Goal: Task Accomplishment & Management: Manage account settings

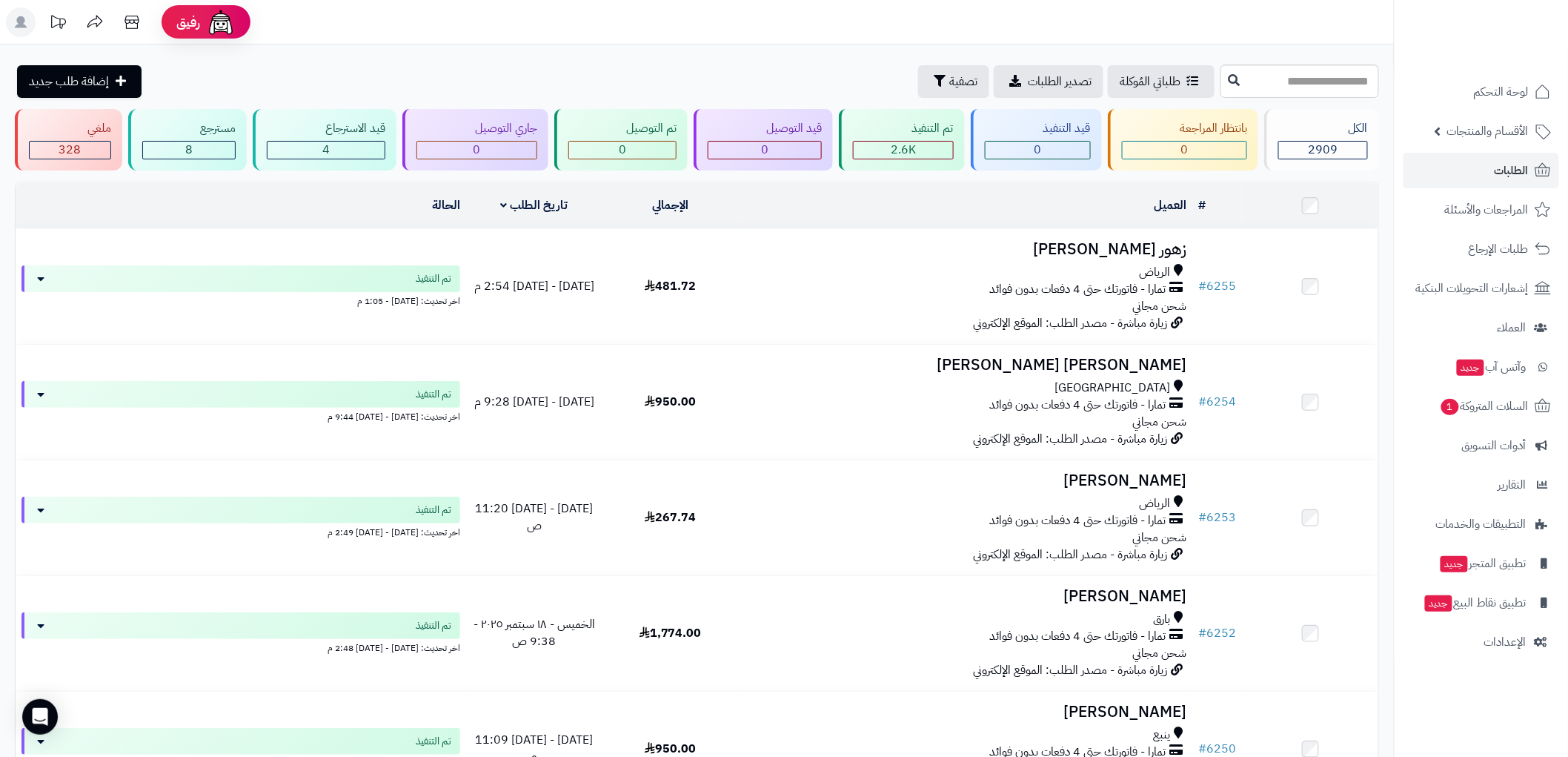
click at [191, 18] on span "رفيق" at bounding box center [188, 22] width 24 height 18
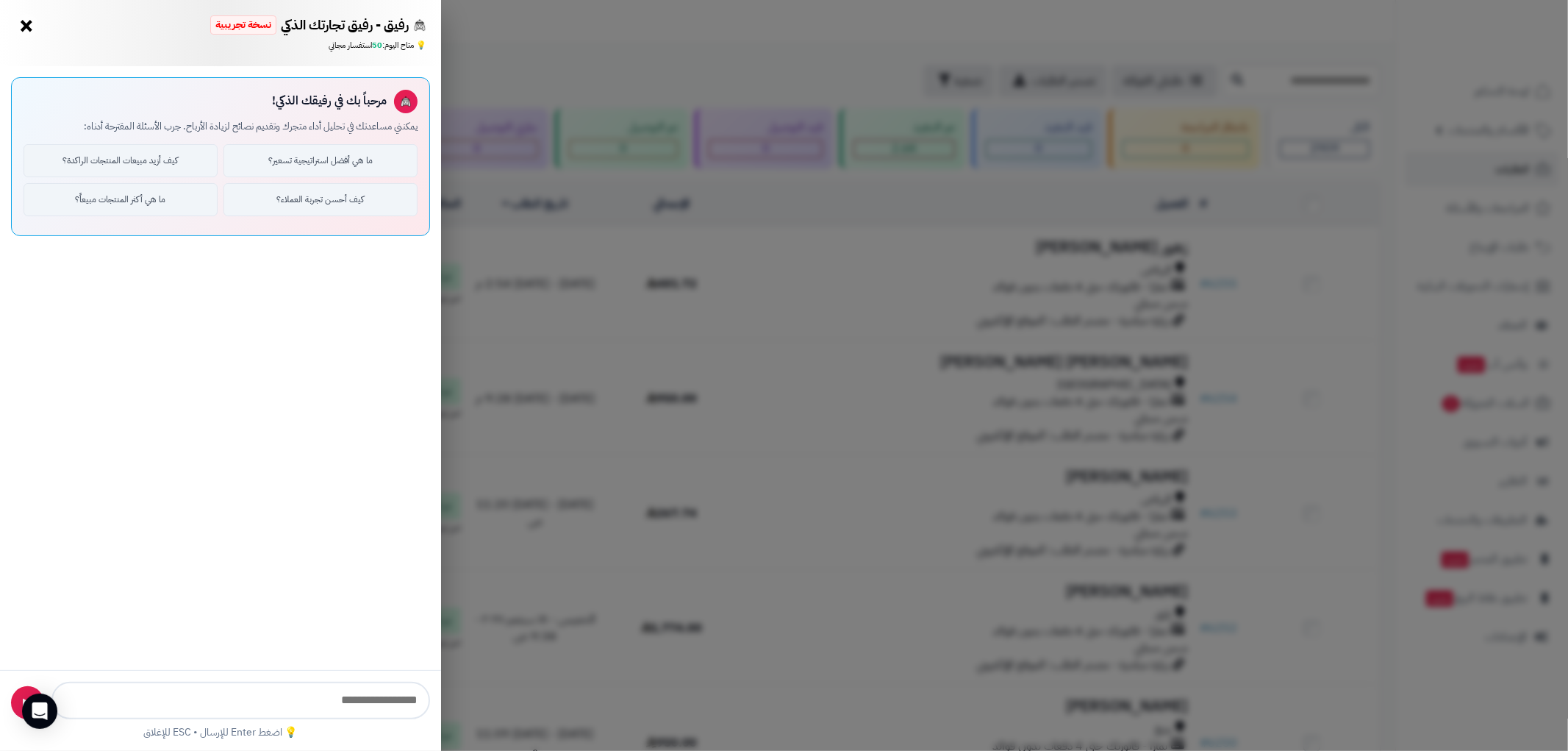
click at [27, 27] on button "×" at bounding box center [27, 26] width 24 height 24
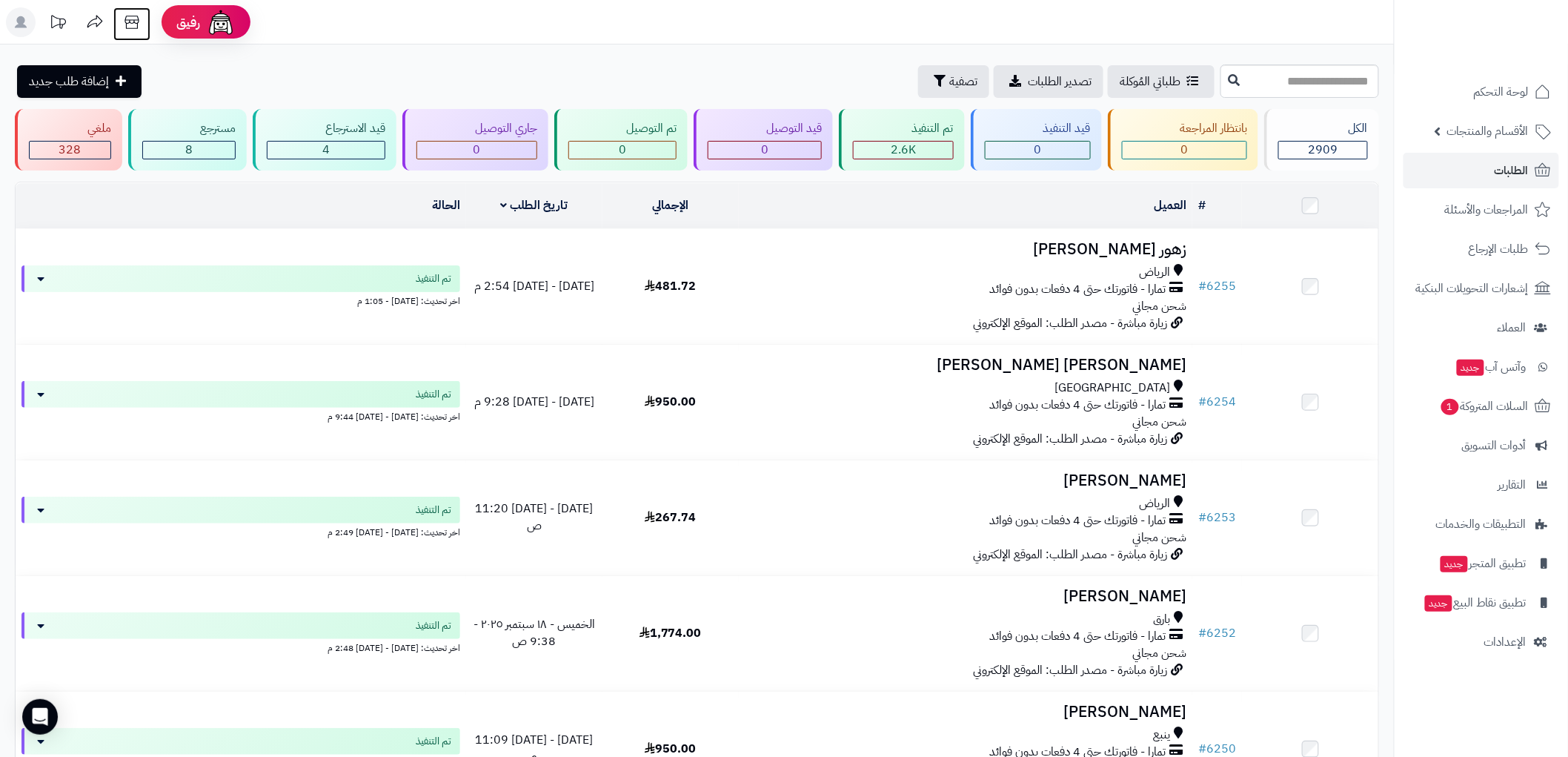
click at [130, 18] on icon at bounding box center [132, 22] width 30 height 30
click at [1476, 411] on span "السلات المتروكة 1" at bounding box center [1484, 406] width 90 height 21
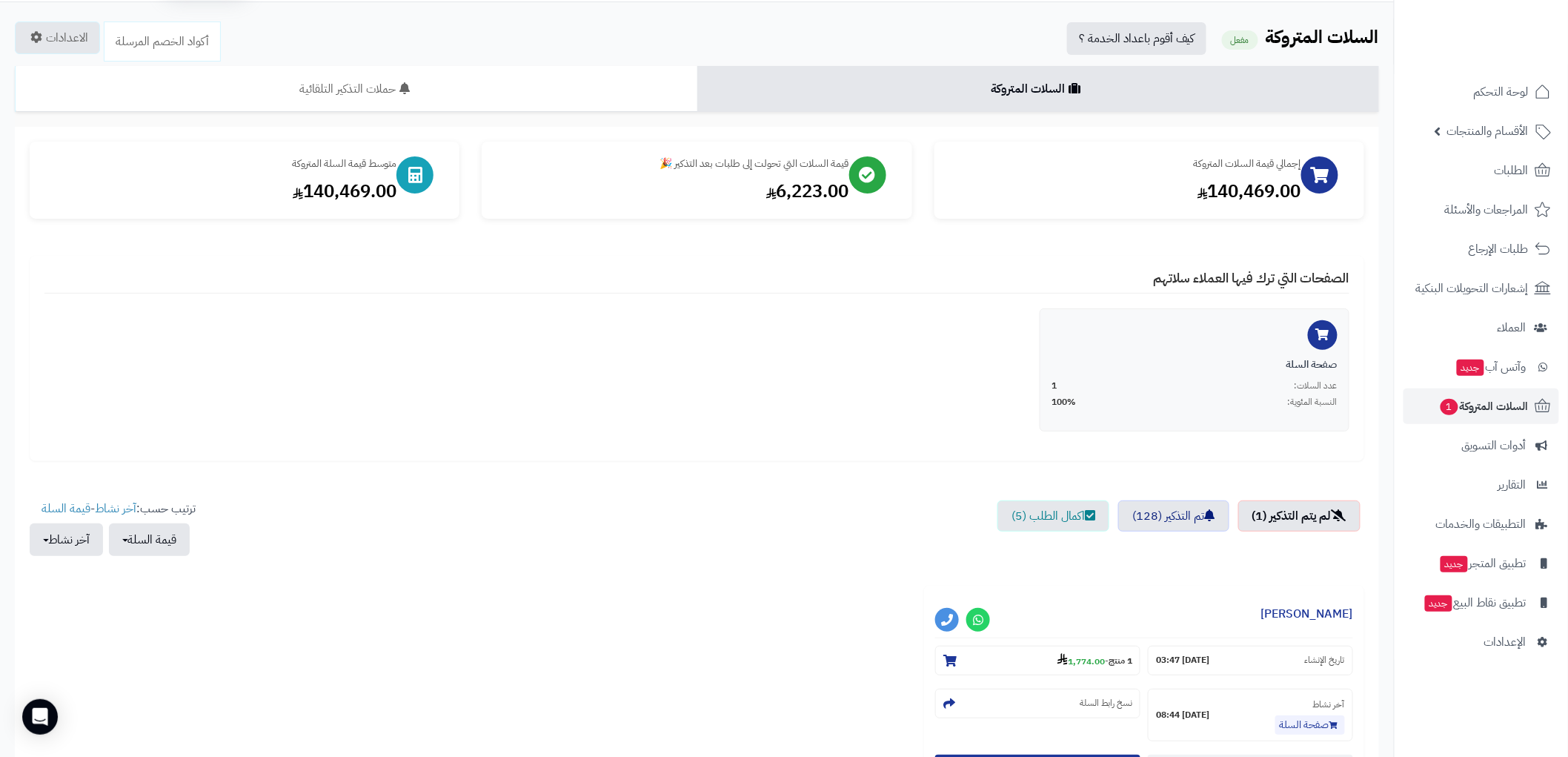
scroll to position [238, 0]
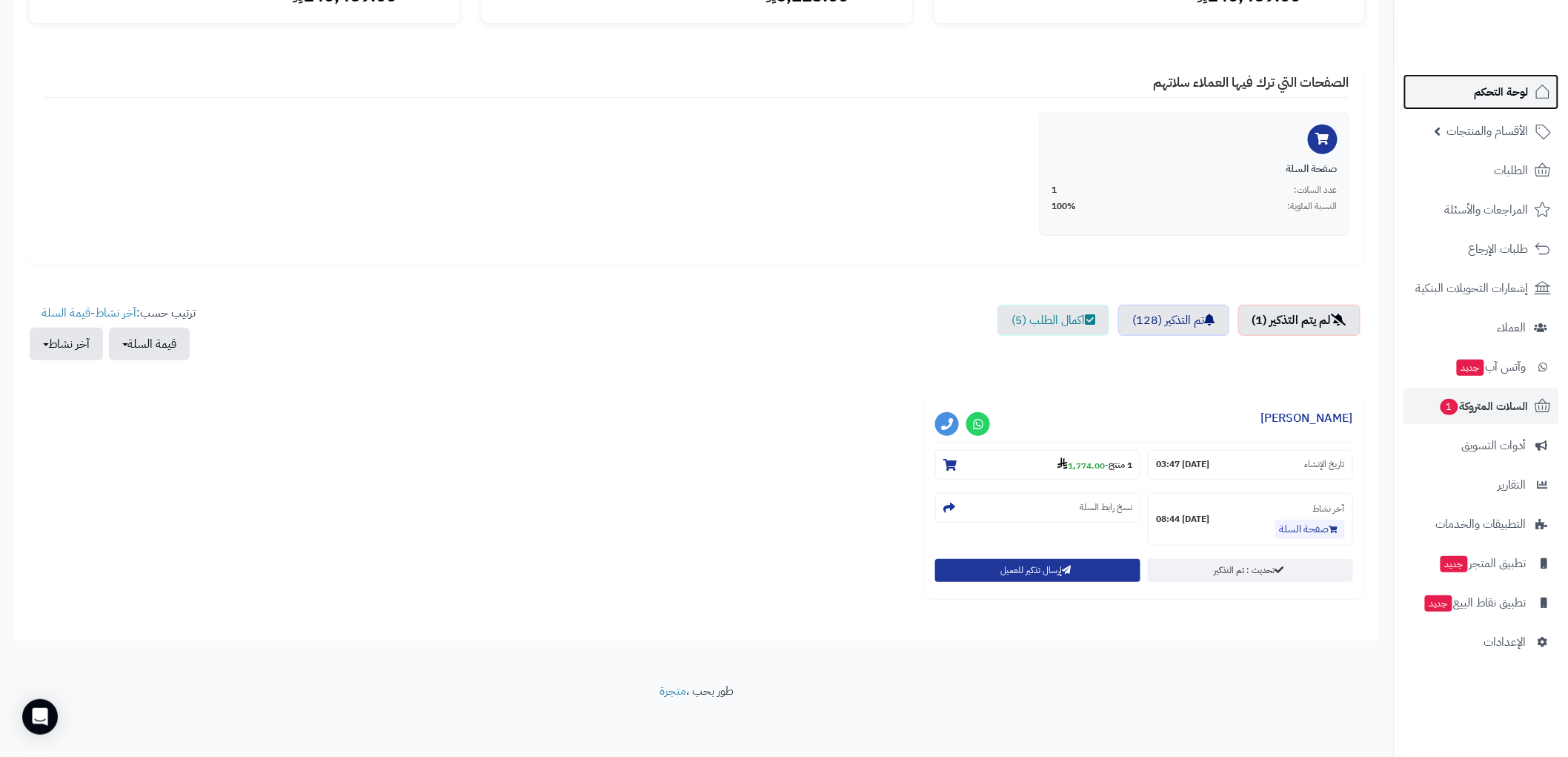
click at [1512, 97] on span "لوحة التحكم" at bounding box center [1501, 92] width 54 height 21
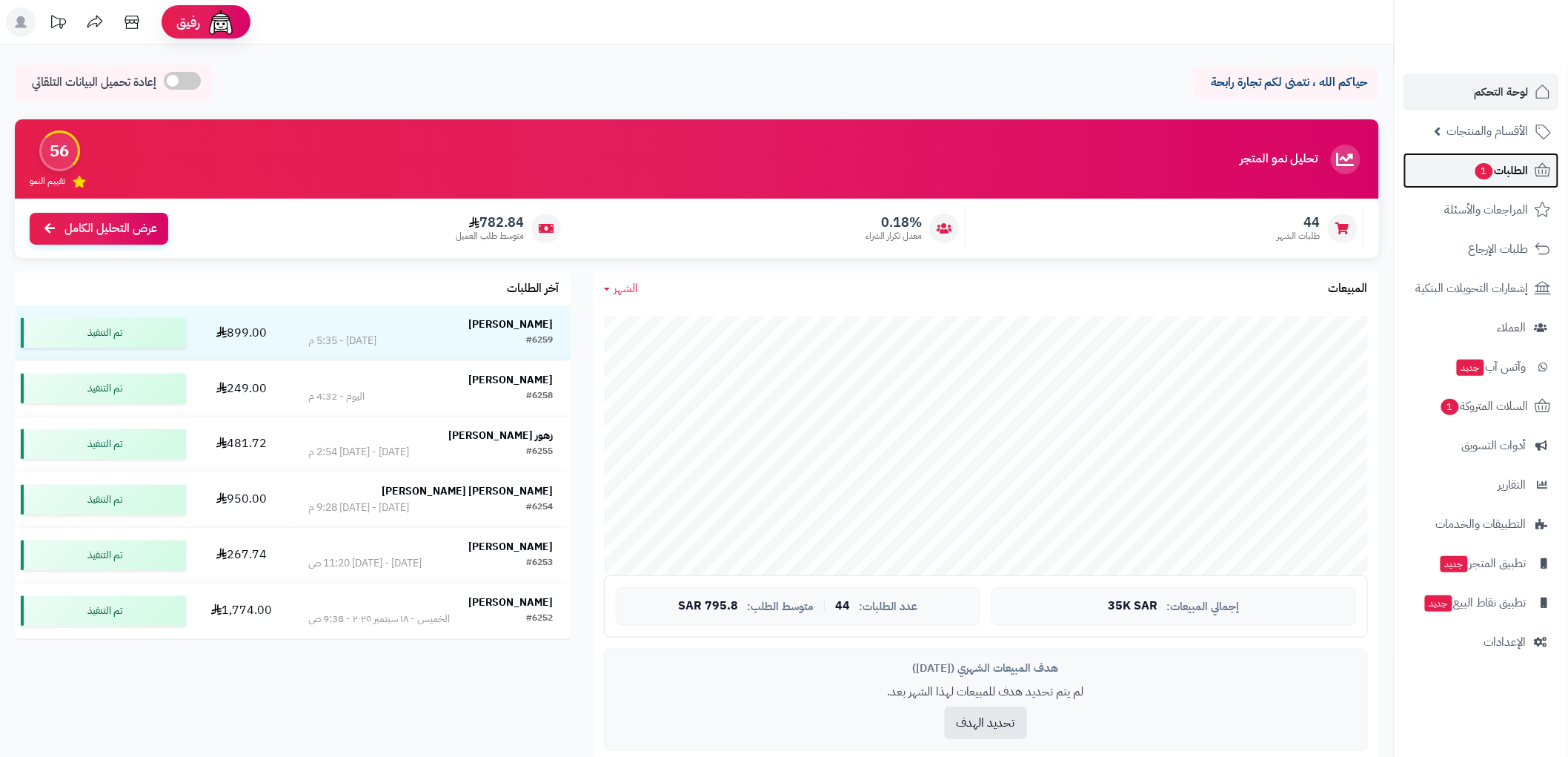
click at [1508, 169] on span "الطلبات 1" at bounding box center [1500, 170] width 54 height 21
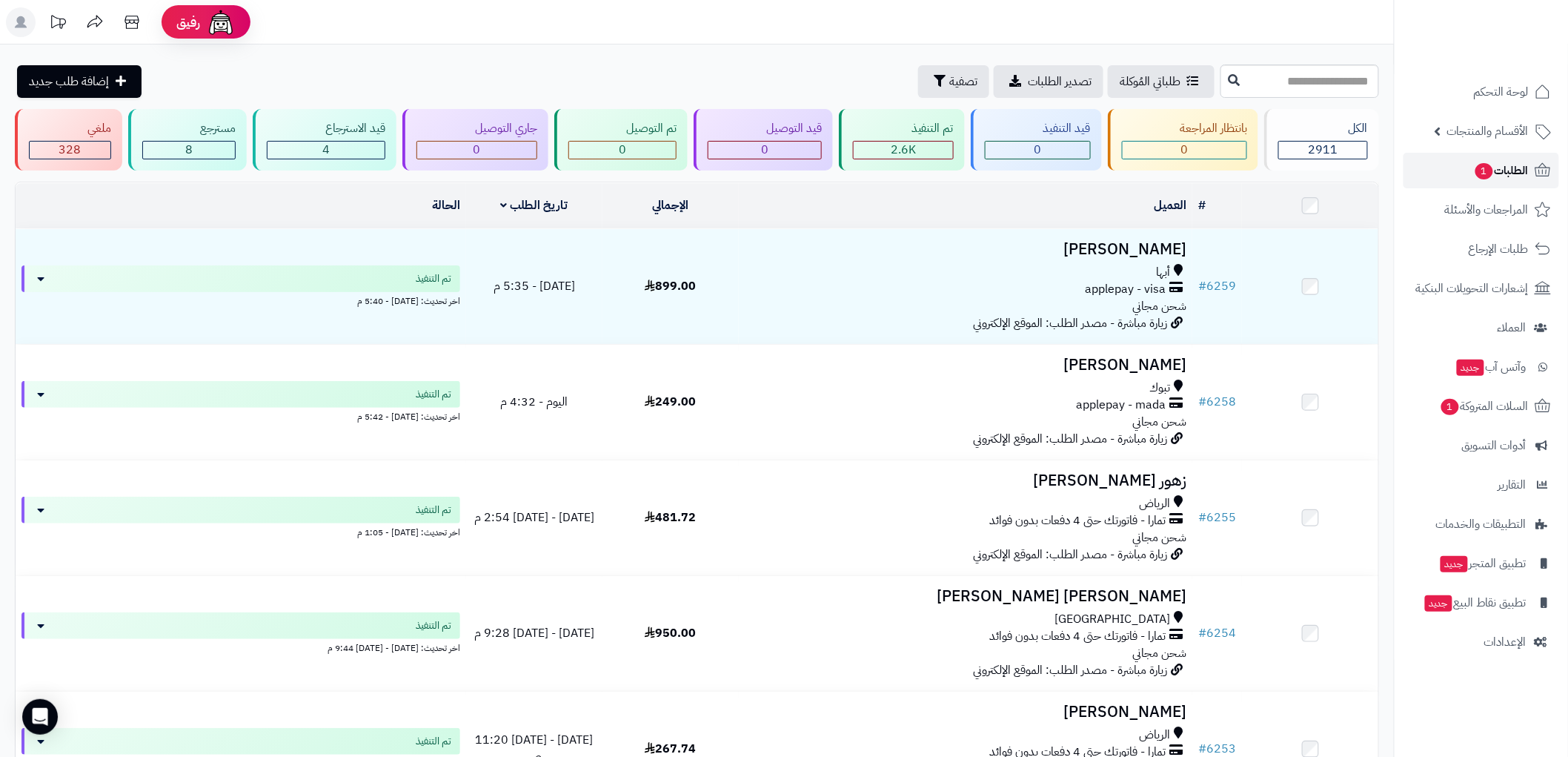
click at [1506, 163] on span "الطلبات 1" at bounding box center [1500, 170] width 54 height 21
